Goal: Task Accomplishment & Management: Manage account settings

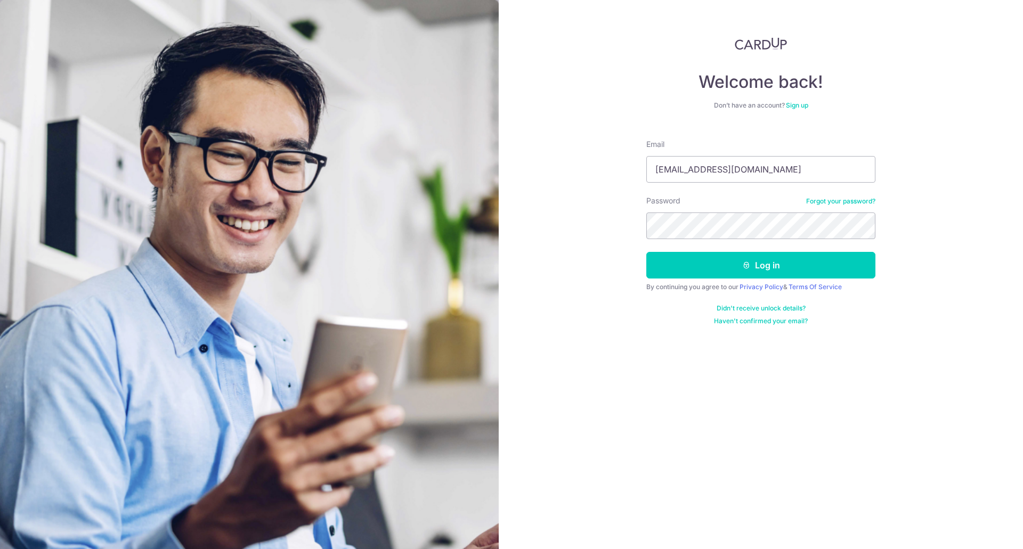
type input "boyan.elazar@gmail.com"
click at [646, 252] on button "Log in" at bounding box center [760, 265] width 229 height 27
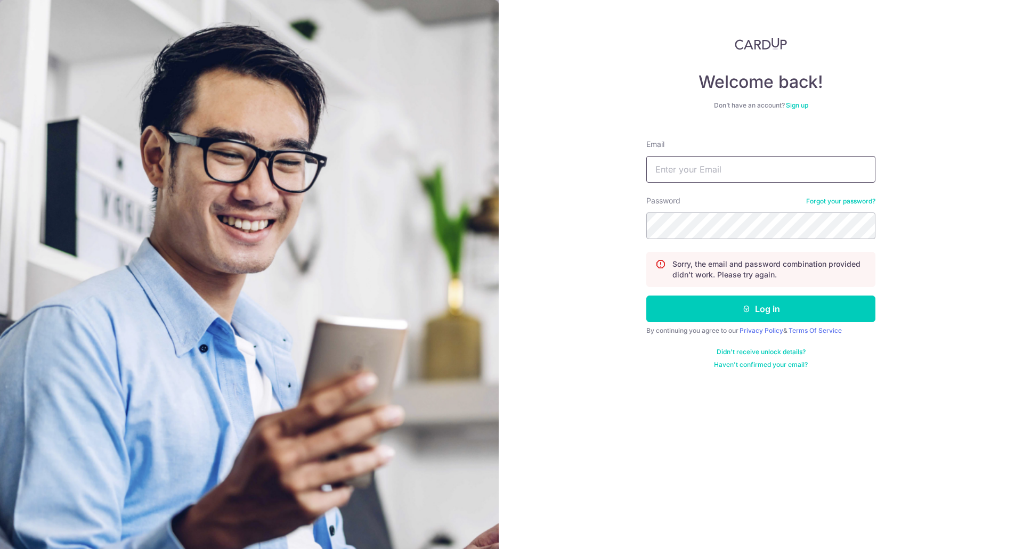
click at [735, 181] on input "Email" at bounding box center [760, 169] width 229 height 27
type input "[EMAIL_ADDRESS][DOMAIN_NAME]"
click at [646, 296] on button "Log in" at bounding box center [760, 309] width 229 height 27
click at [855, 200] on link "Forgot your password?" at bounding box center [840, 201] width 69 height 9
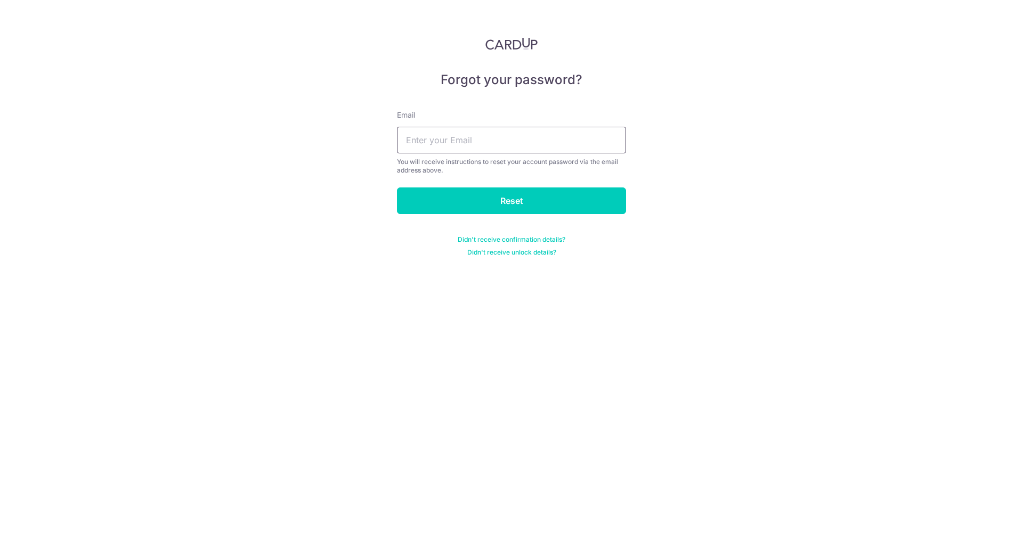
click at [575, 152] on input "text" at bounding box center [511, 140] width 229 height 27
type input "[EMAIL_ADDRESS][DOMAIN_NAME]"
click at [397, 188] on input "Reset" at bounding box center [511, 201] width 229 height 27
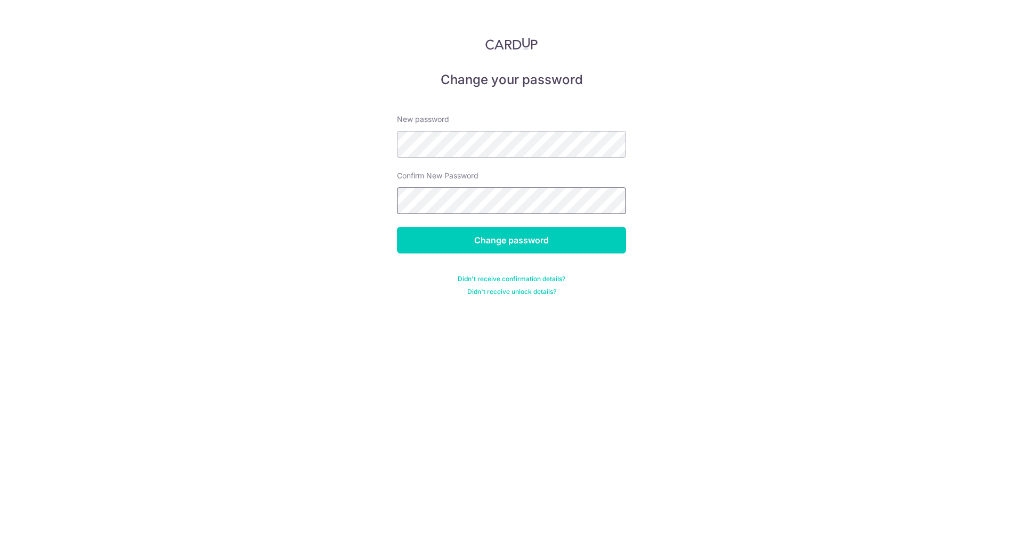
click at [397, 227] on input "Change password" at bounding box center [511, 240] width 229 height 27
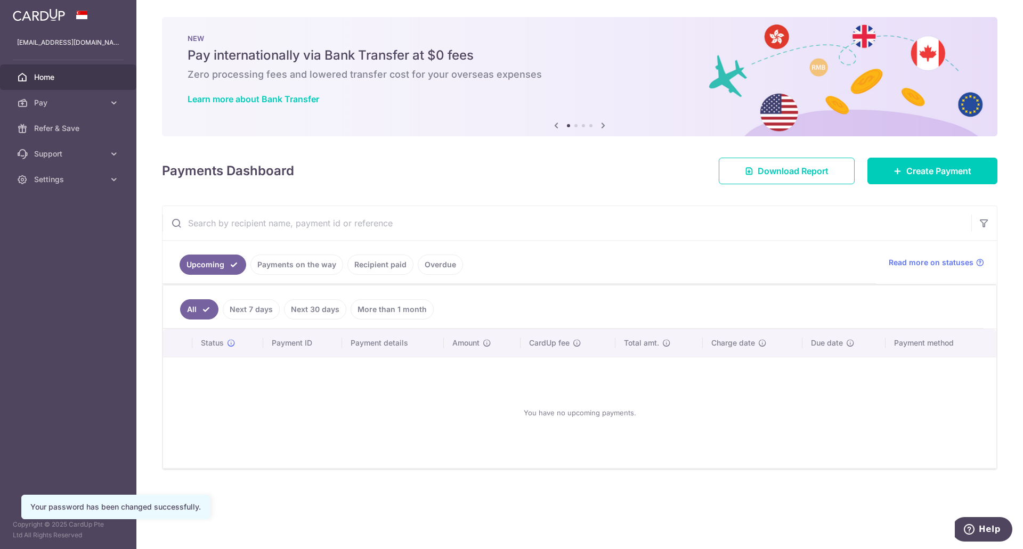
click at [371, 264] on link "Recipient paid" at bounding box center [380, 265] width 66 height 20
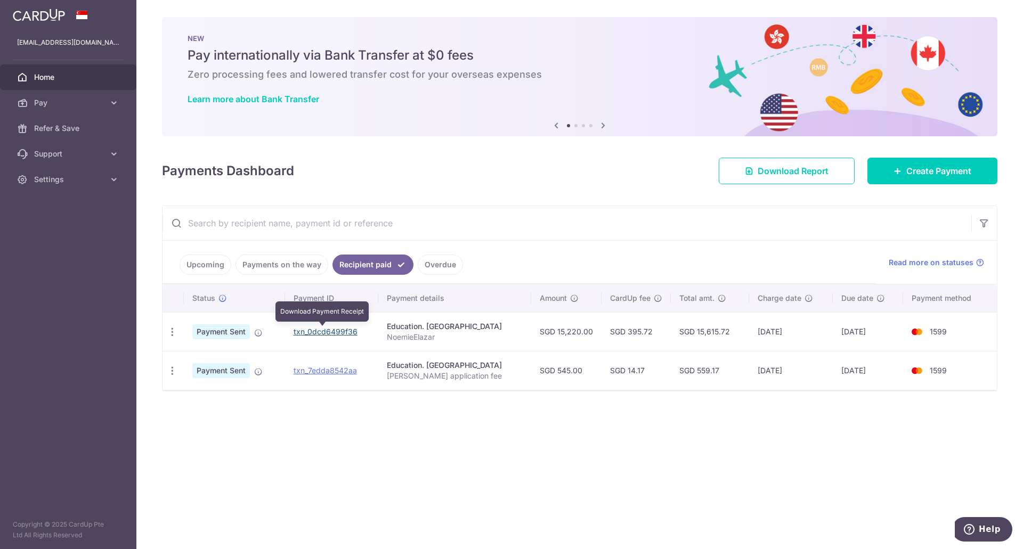
drag, startPoint x: 337, startPoint y: 329, endPoint x: 563, endPoint y: 33, distance: 372.9
click at [337, 329] on link "txn_0dcd6499f36" at bounding box center [326, 331] width 64 height 9
